Goal: Transaction & Acquisition: Purchase product/service

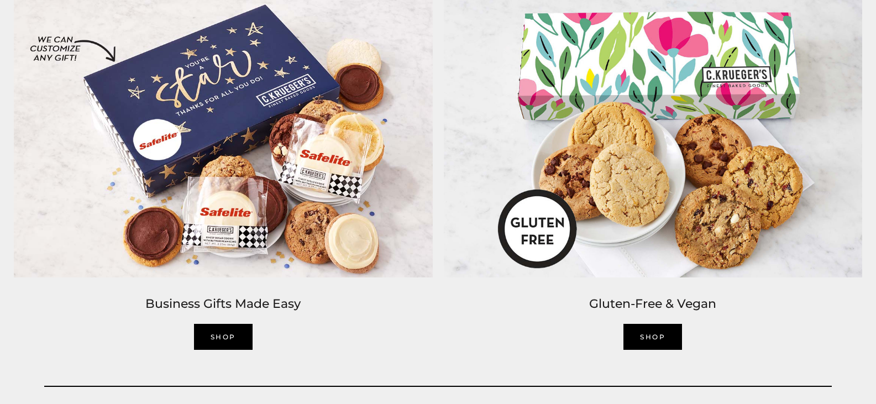
scroll to position [2211, 0]
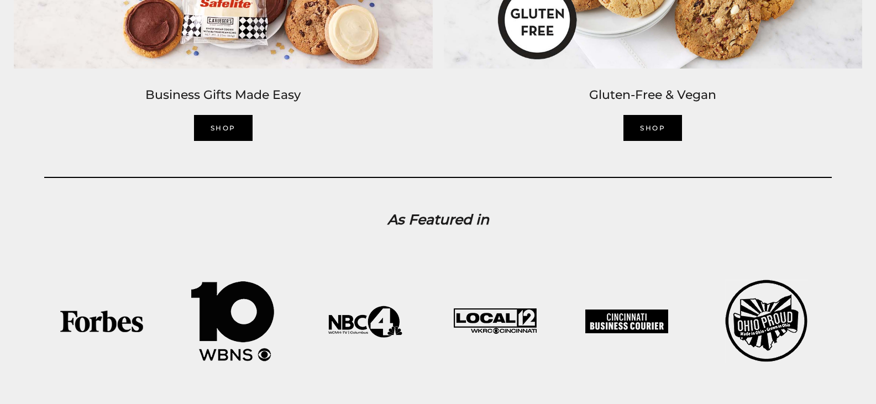
click at [651, 125] on link "SHOP" at bounding box center [652, 128] width 59 height 26
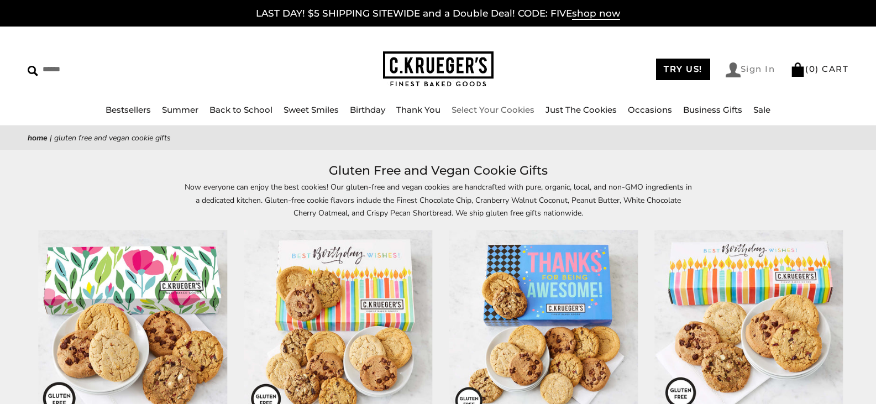
click at [739, 67] on link "Sign In" at bounding box center [751, 69] width 50 height 15
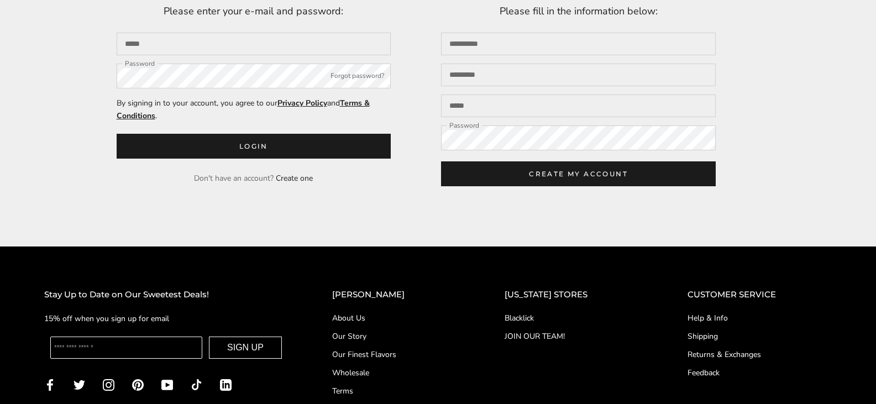
click at [695, 318] on link "Help & Info" at bounding box center [760, 318] width 144 height 12
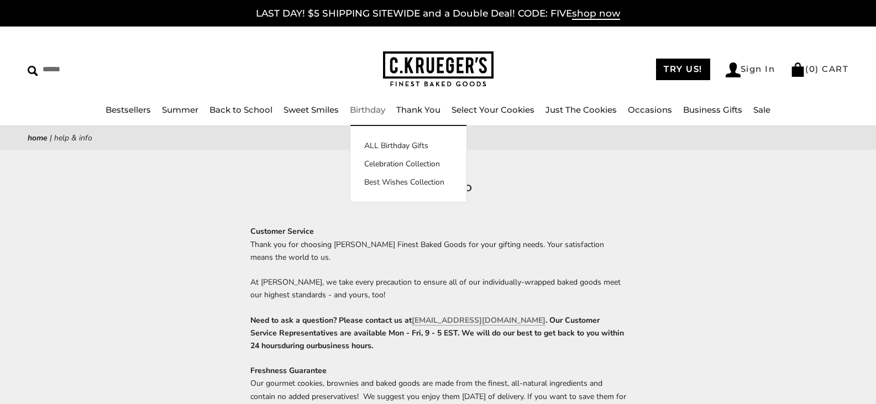
click at [362, 107] on link "Birthday" at bounding box center [367, 109] width 35 height 11
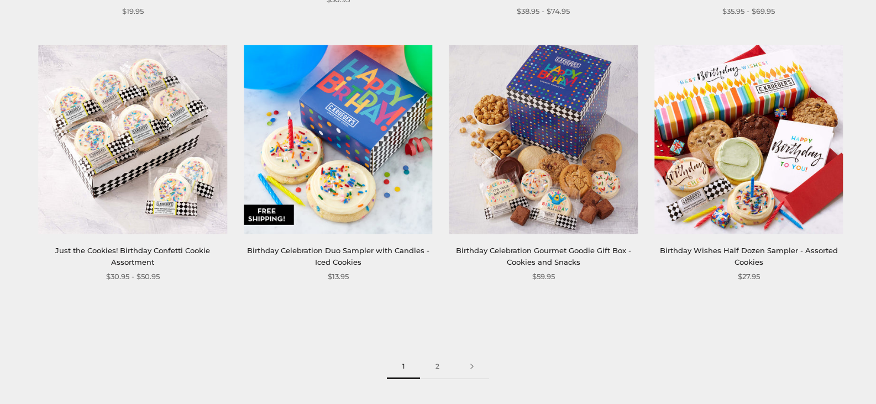
scroll to position [1492, 0]
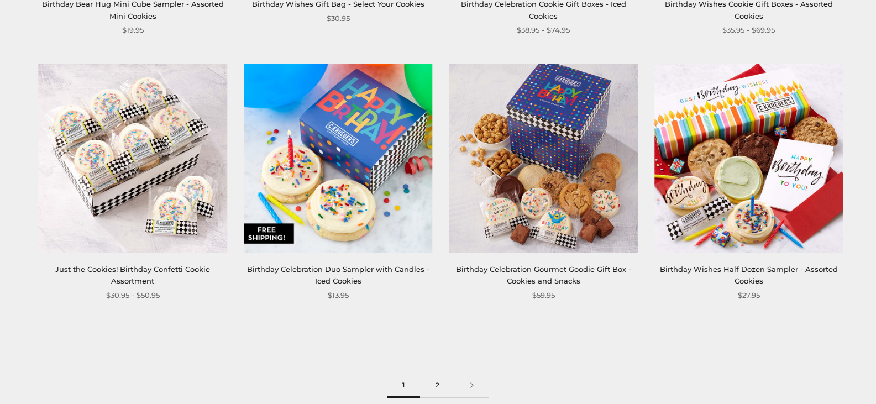
click at [437, 382] on link "2" at bounding box center [437, 385] width 35 height 25
